Goal: Task Accomplishment & Management: Use online tool/utility

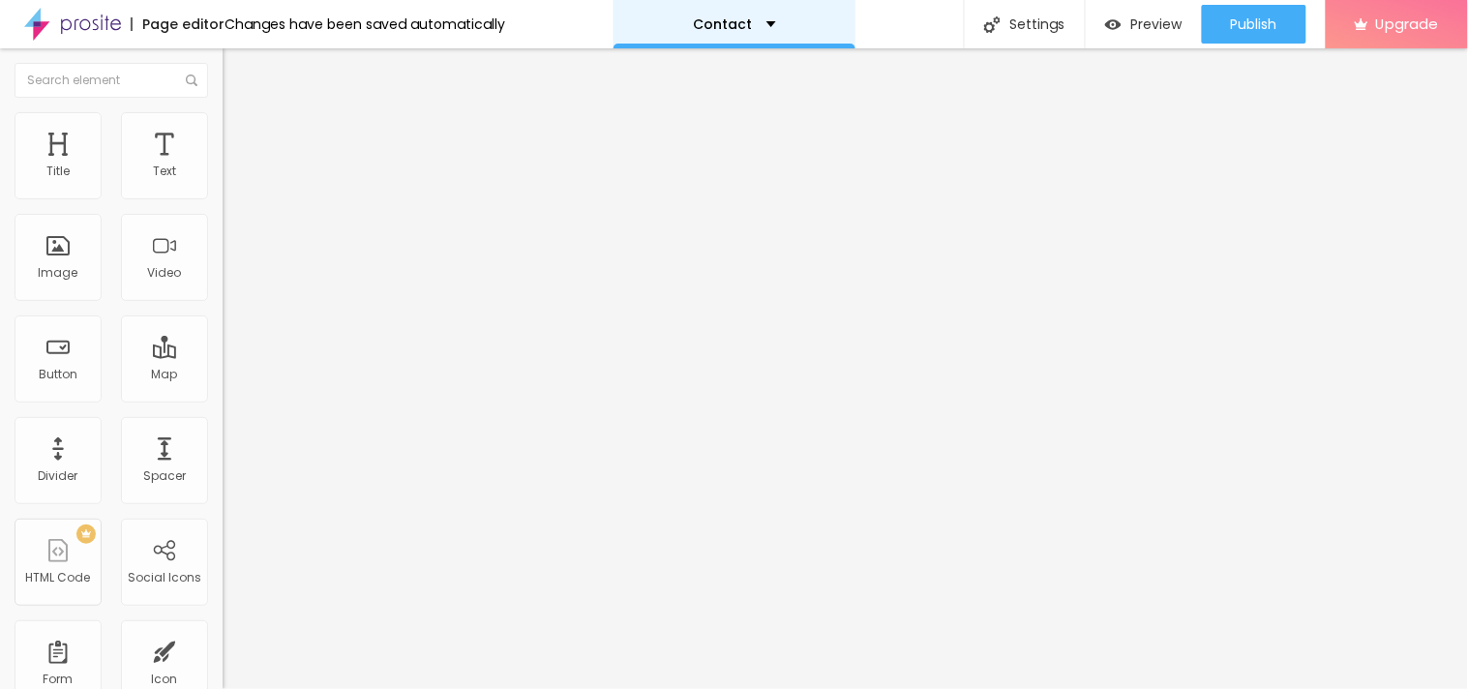
click at [759, 10] on div "Contact" at bounding box center [734, 24] width 242 height 48
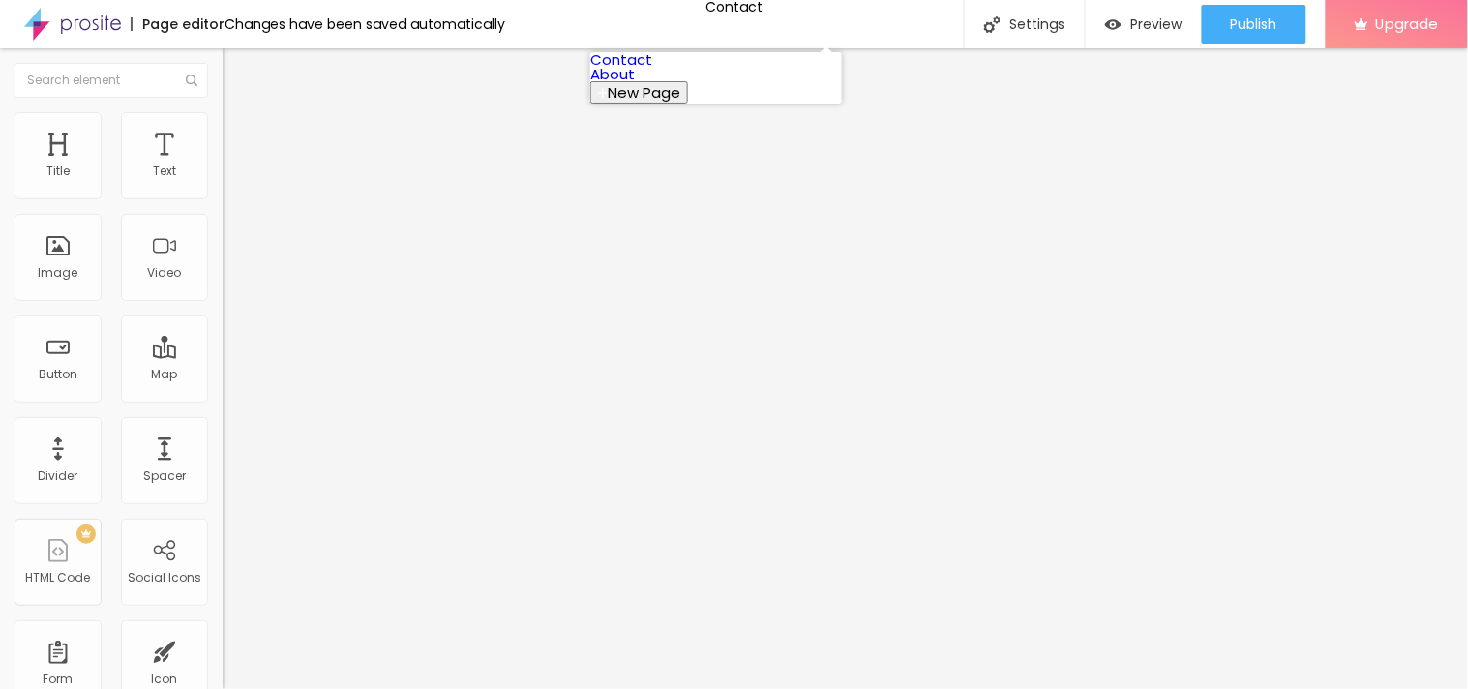
click at [652, 70] on link "Contact" at bounding box center [621, 59] width 62 height 20
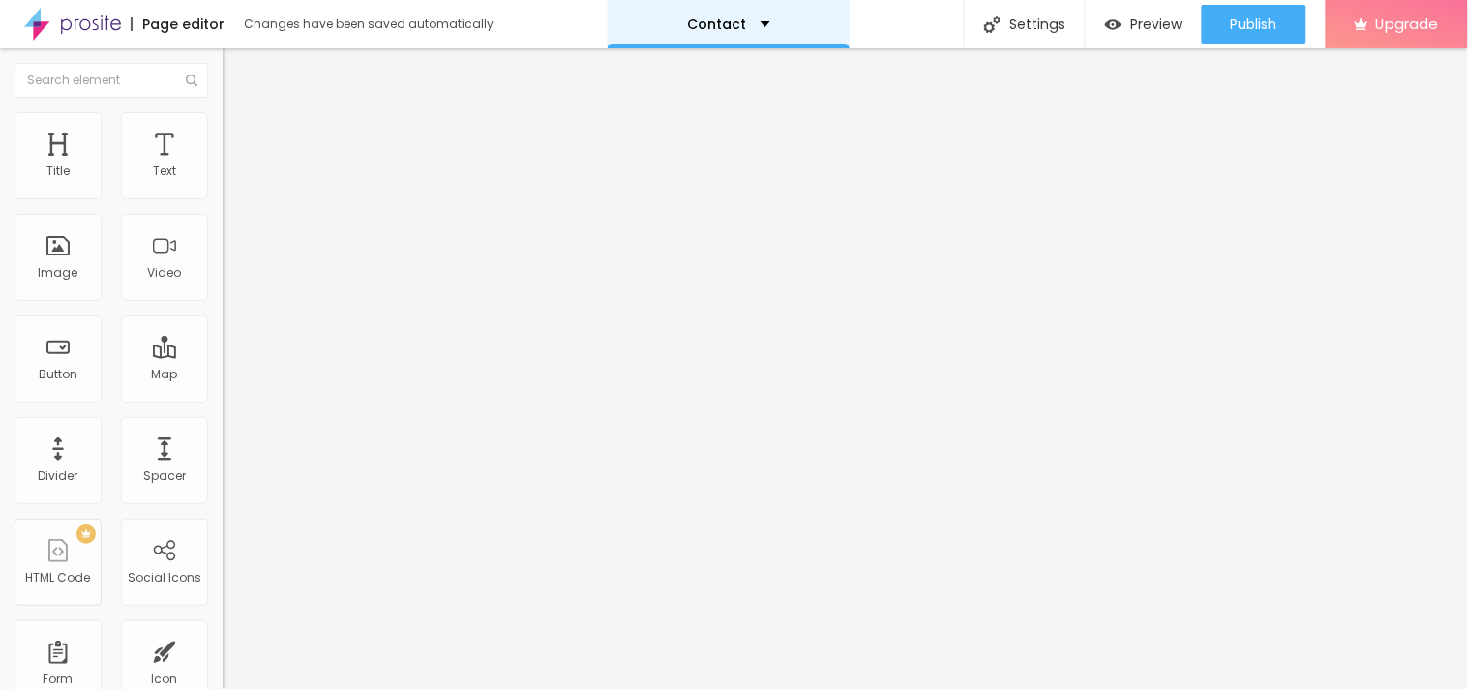
click at [742, 21] on div "Contact" at bounding box center [728, 24] width 83 height 14
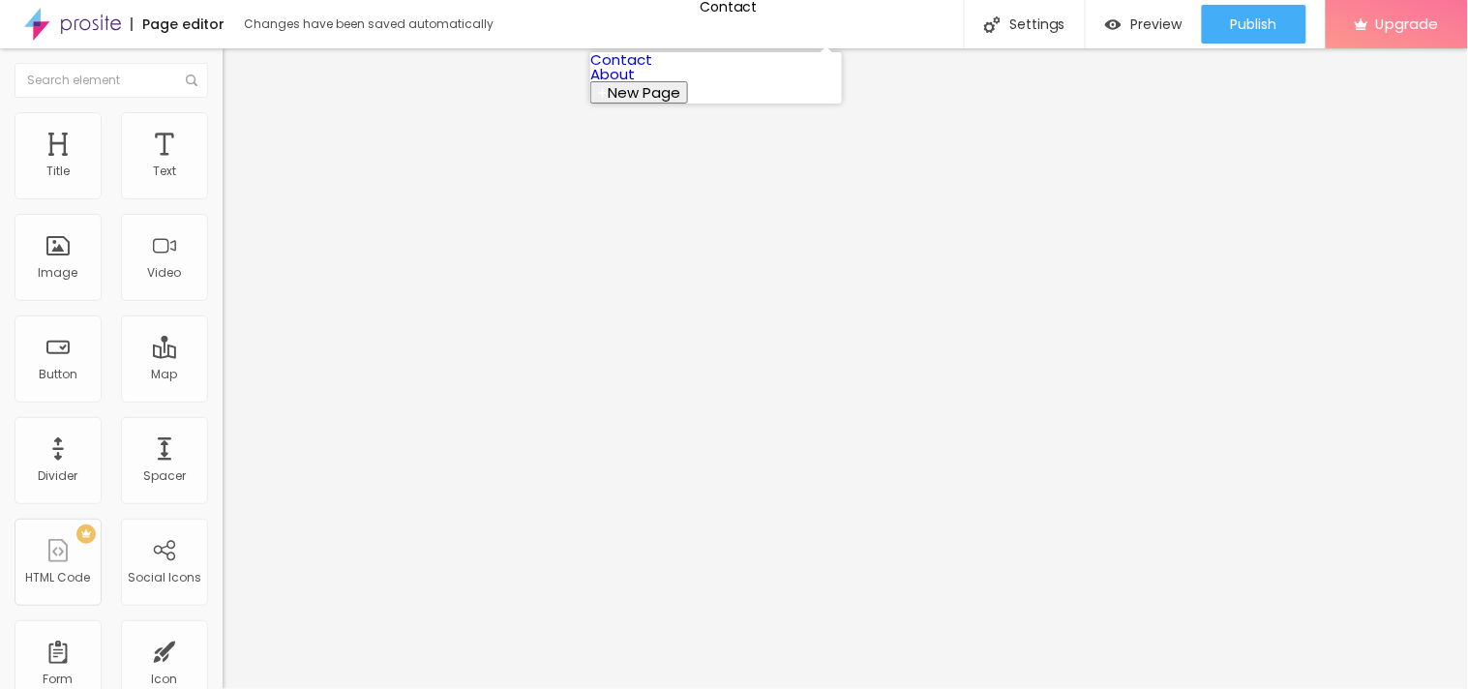
click at [635, 84] on link "About" at bounding box center [612, 74] width 45 height 20
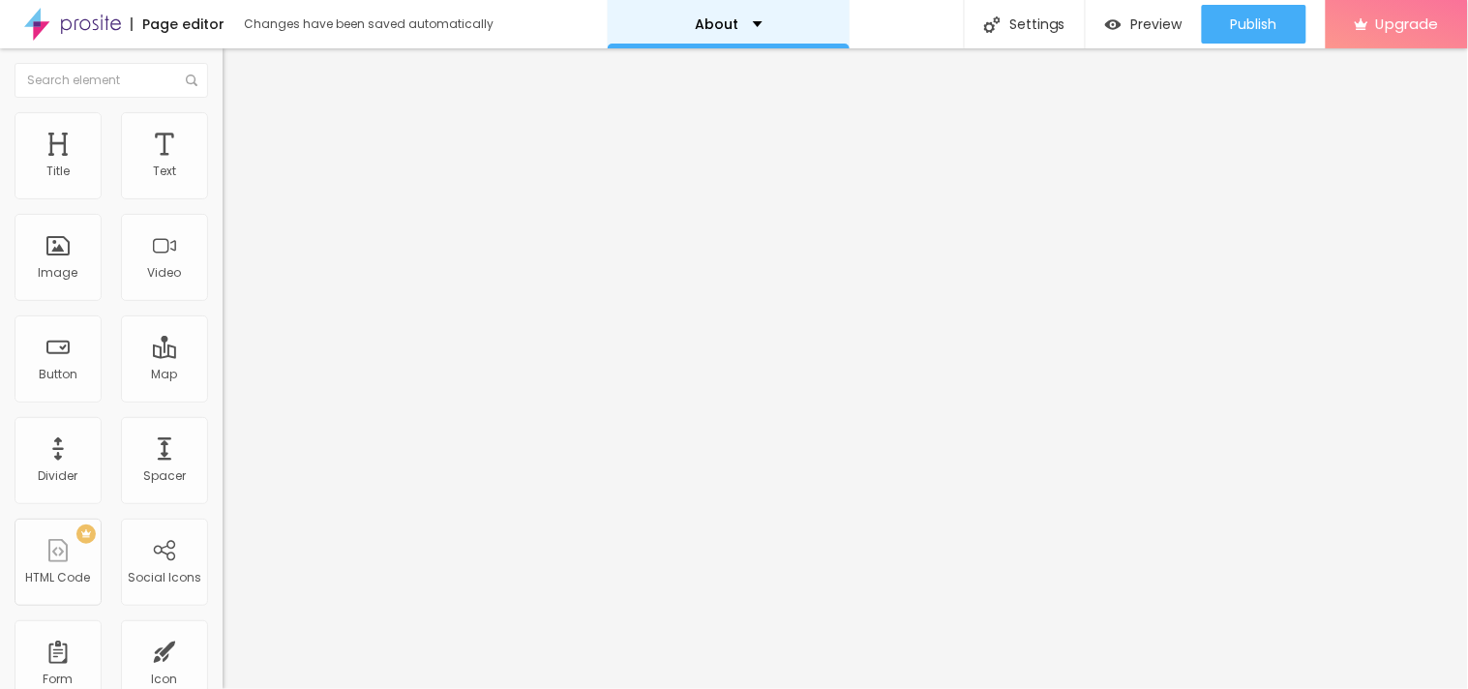
click at [687, 37] on div "About" at bounding box center [729, 24] width 242 height 48
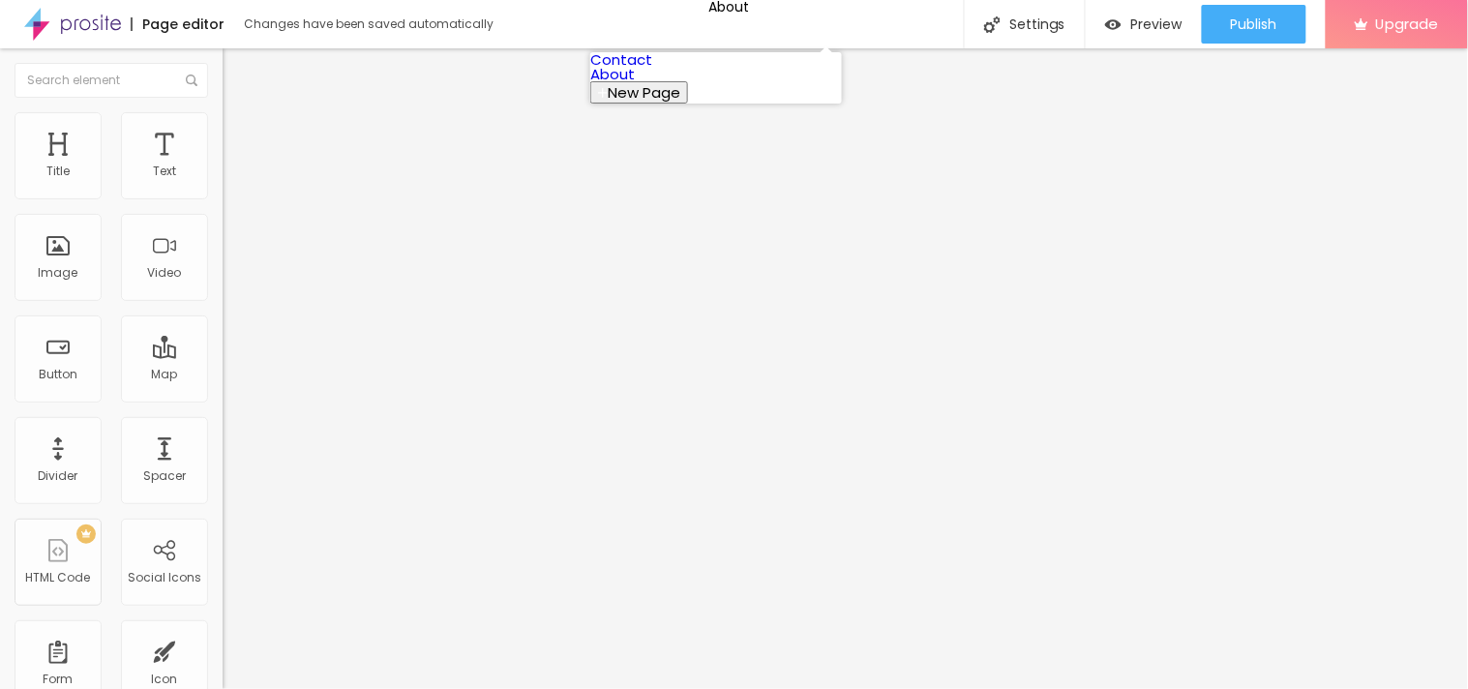
click at [688, 104] on button "New Page" at bounding box center [639, 92] width 98 height 22
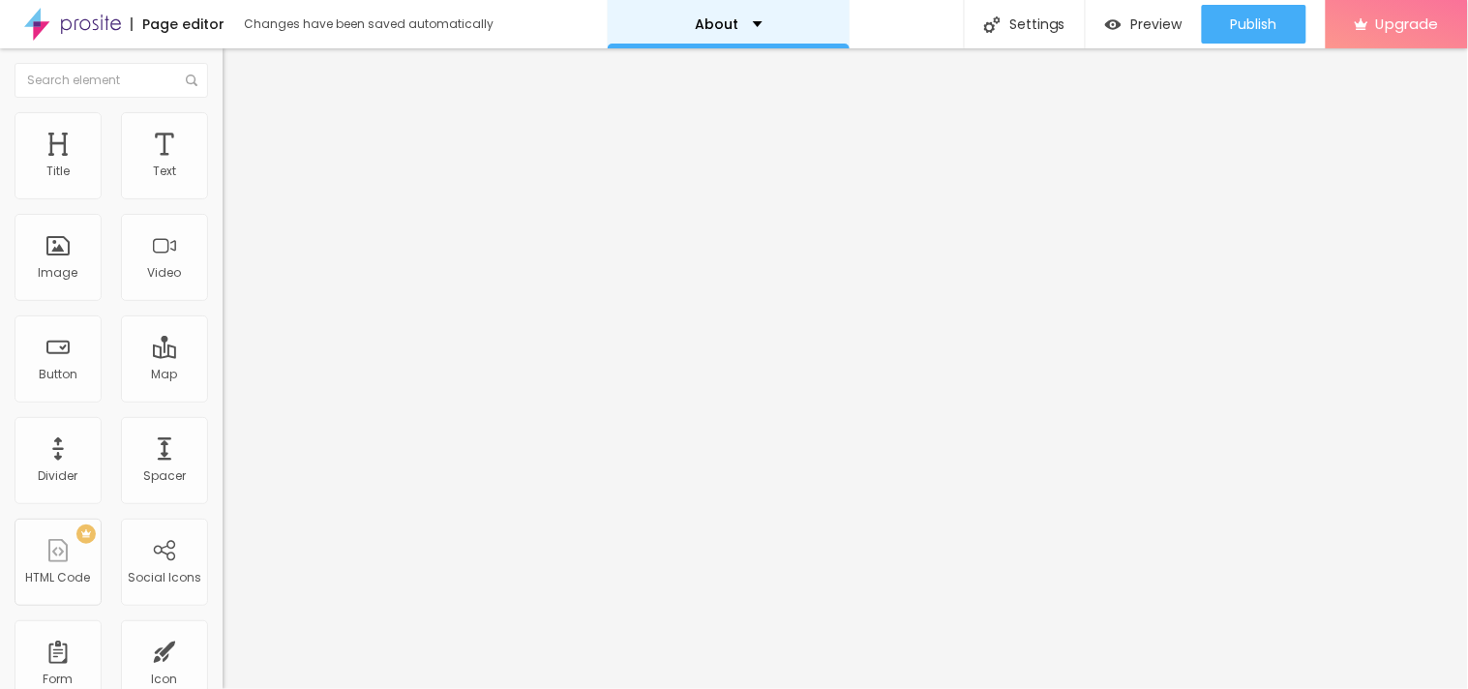
click at [742, 33] on div "About" at bounding box center [729, 24] width 242 height 48
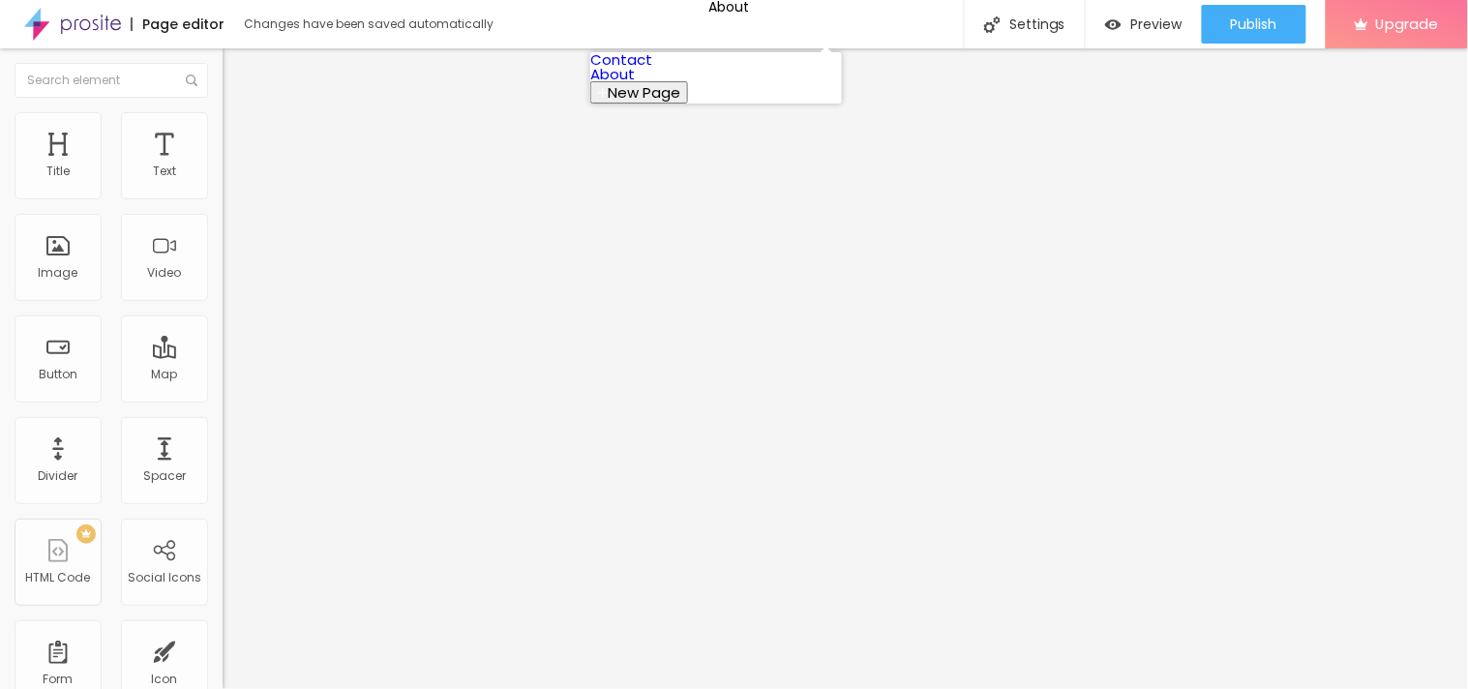
click at [680, 103] on span "New Page" at bounding box center [644, 92] width 73 height 20
